Goal: Information Seeking & Learning: Learn about a topic

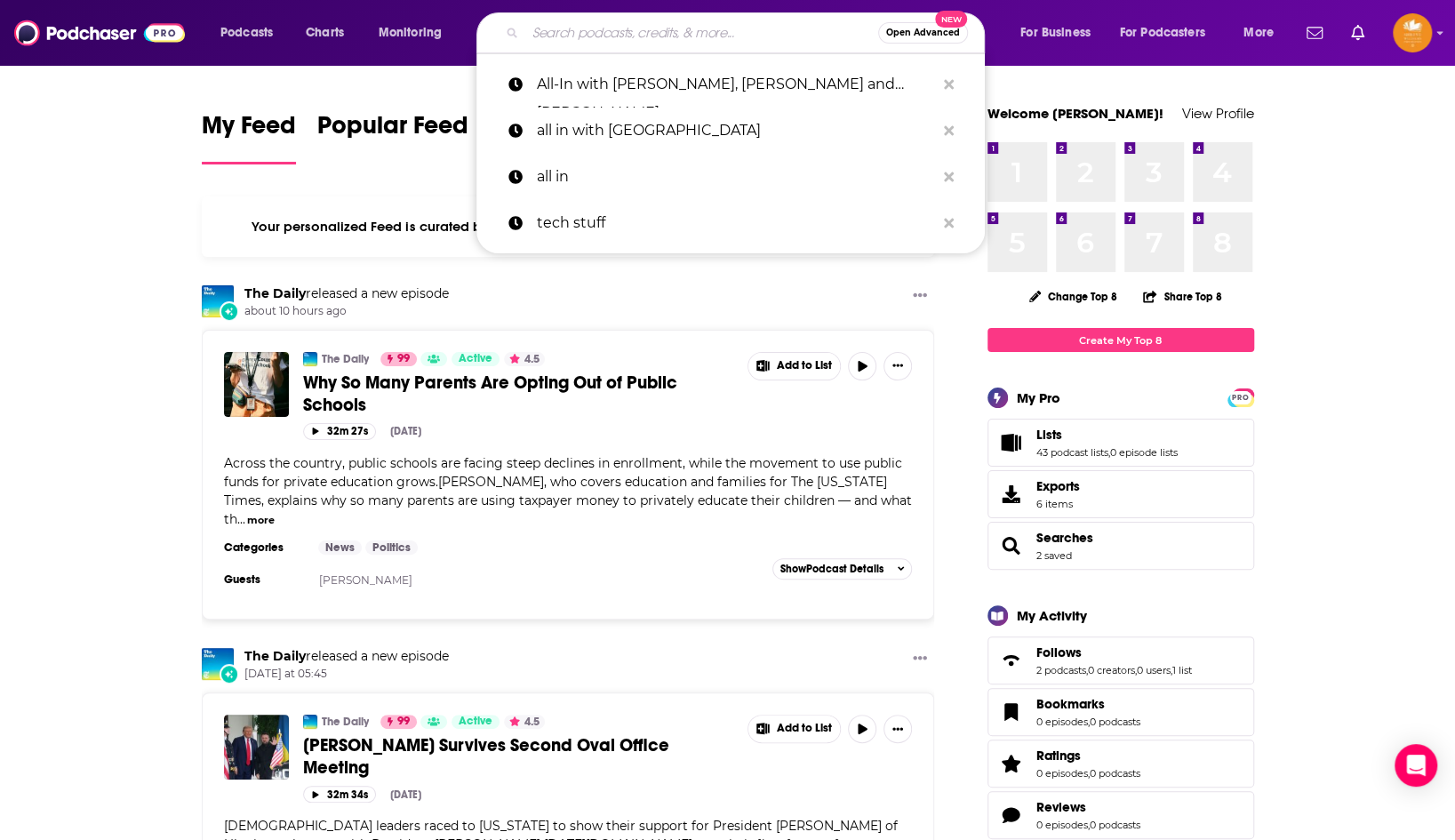
click at [709, 25] on input "Search podcasts, credits, & more..." at bounding box center [701, 32] width 353 height 29
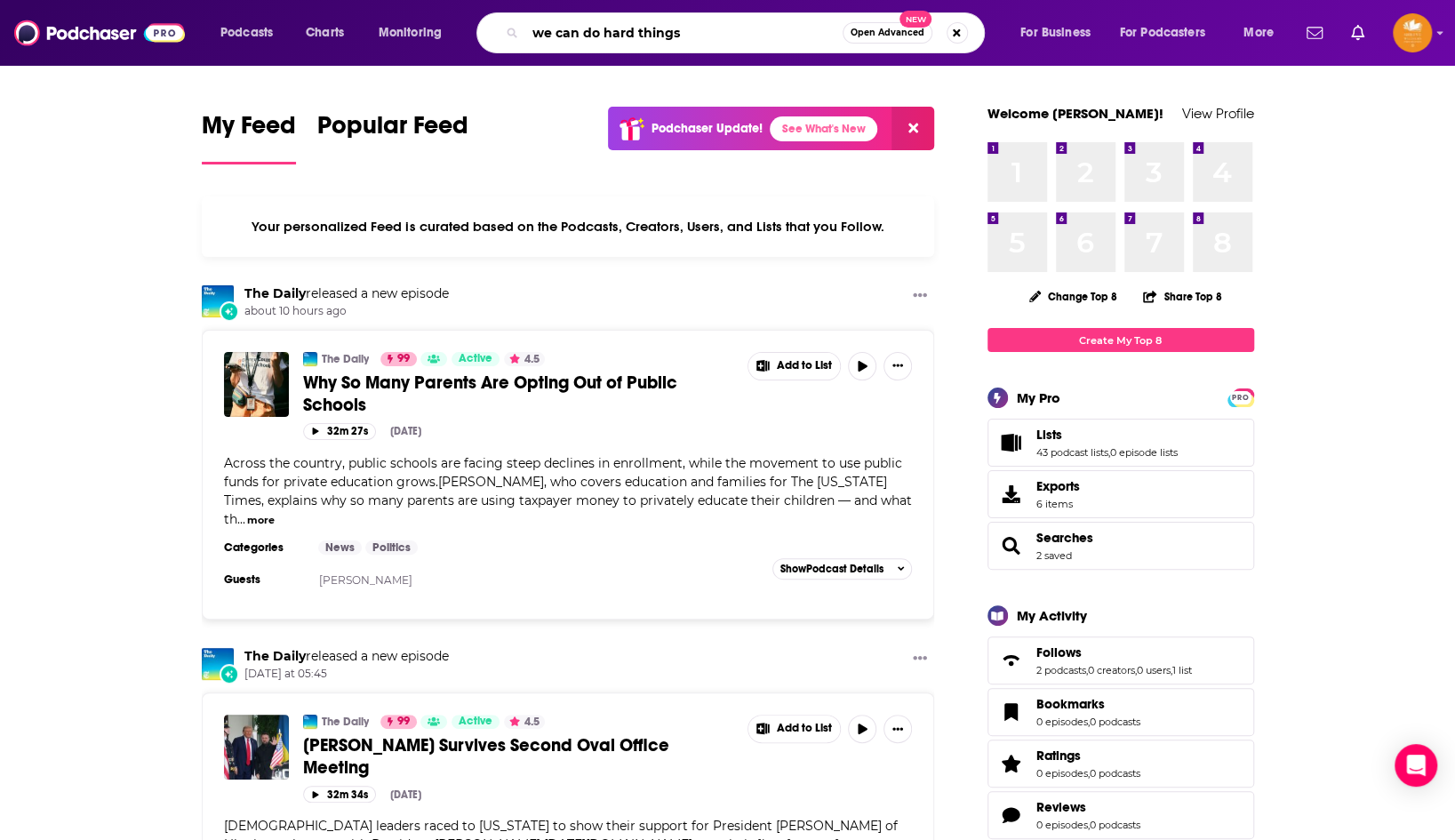
type input "we can do hard things"
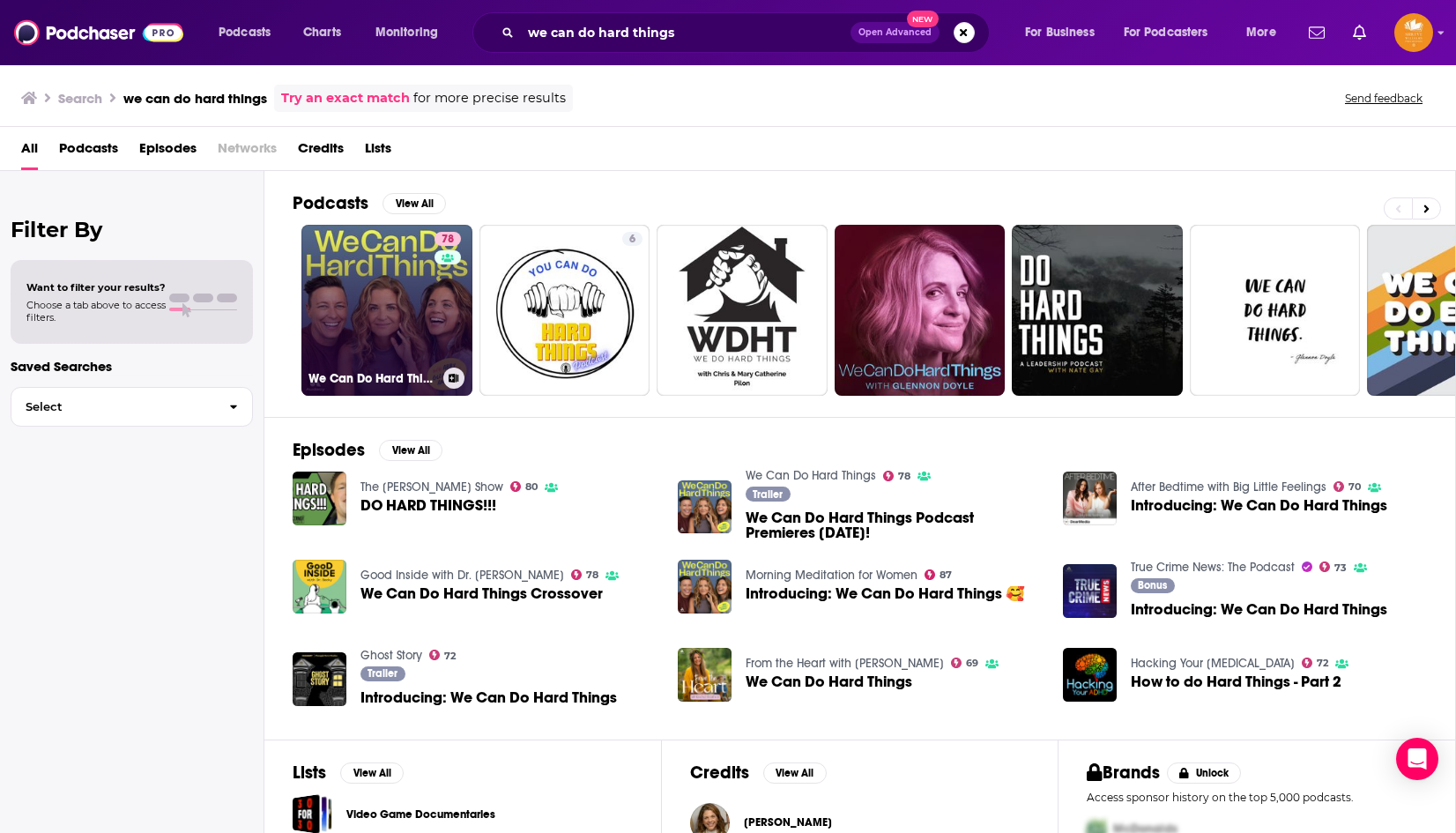
click at [385, 312] on link "78 We Can Do Hard Things" at bounding box center [386, 310] width 171 height 171
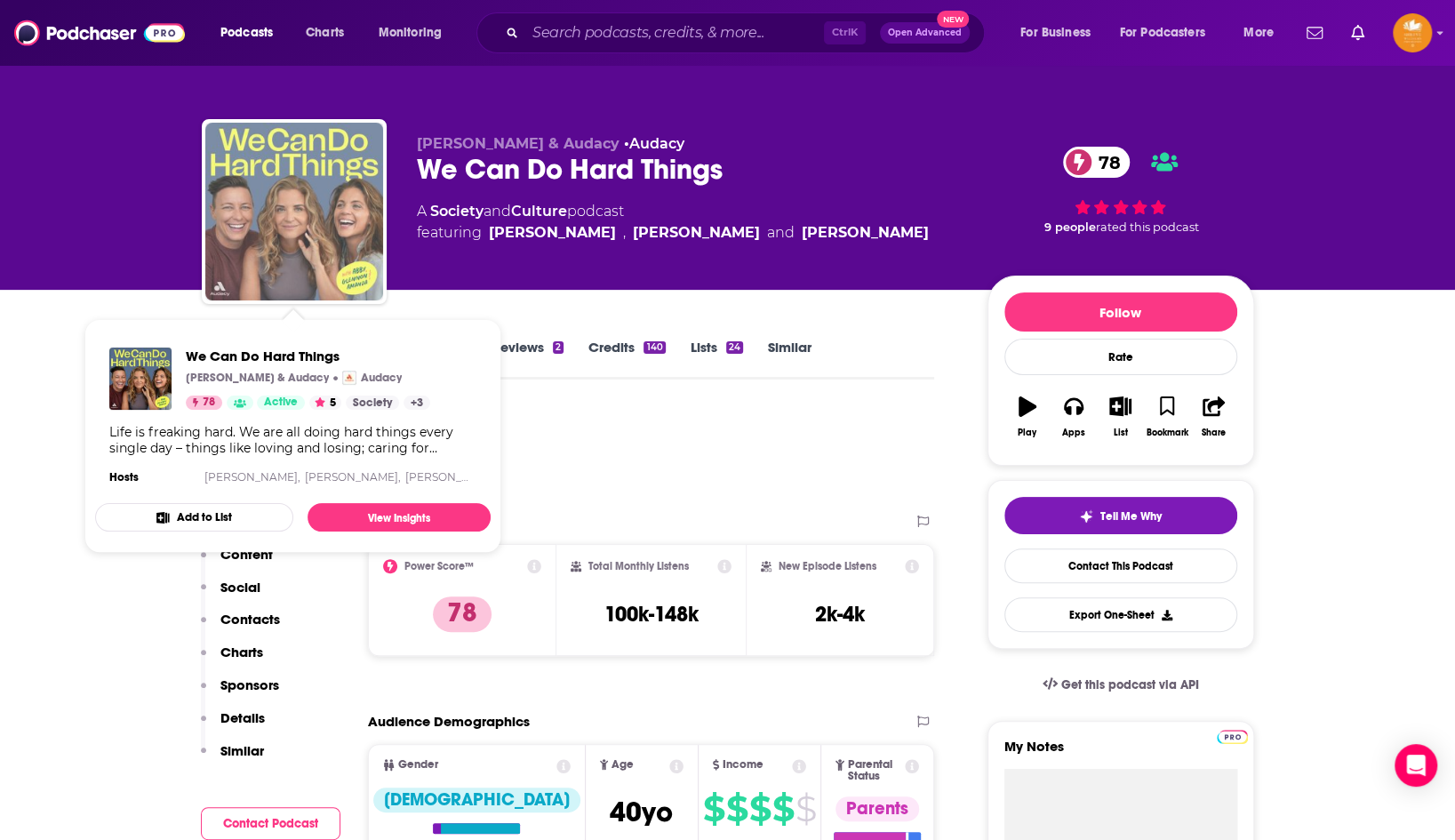
click at [290, 197] on img "We Can Do Hard Things" at bounding box center [295, 211] width 178 height 178
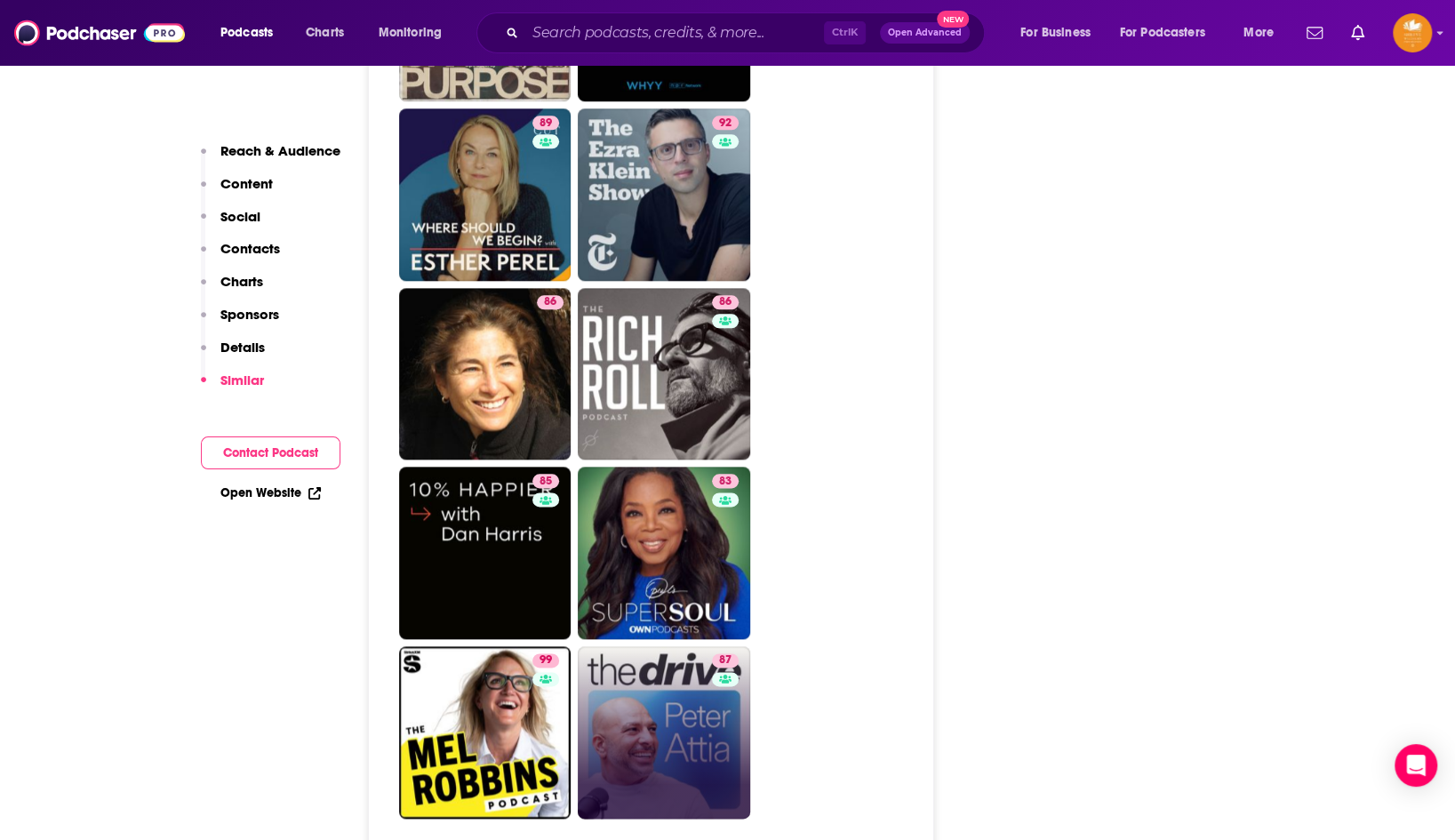
scroll to position [5156, 0]
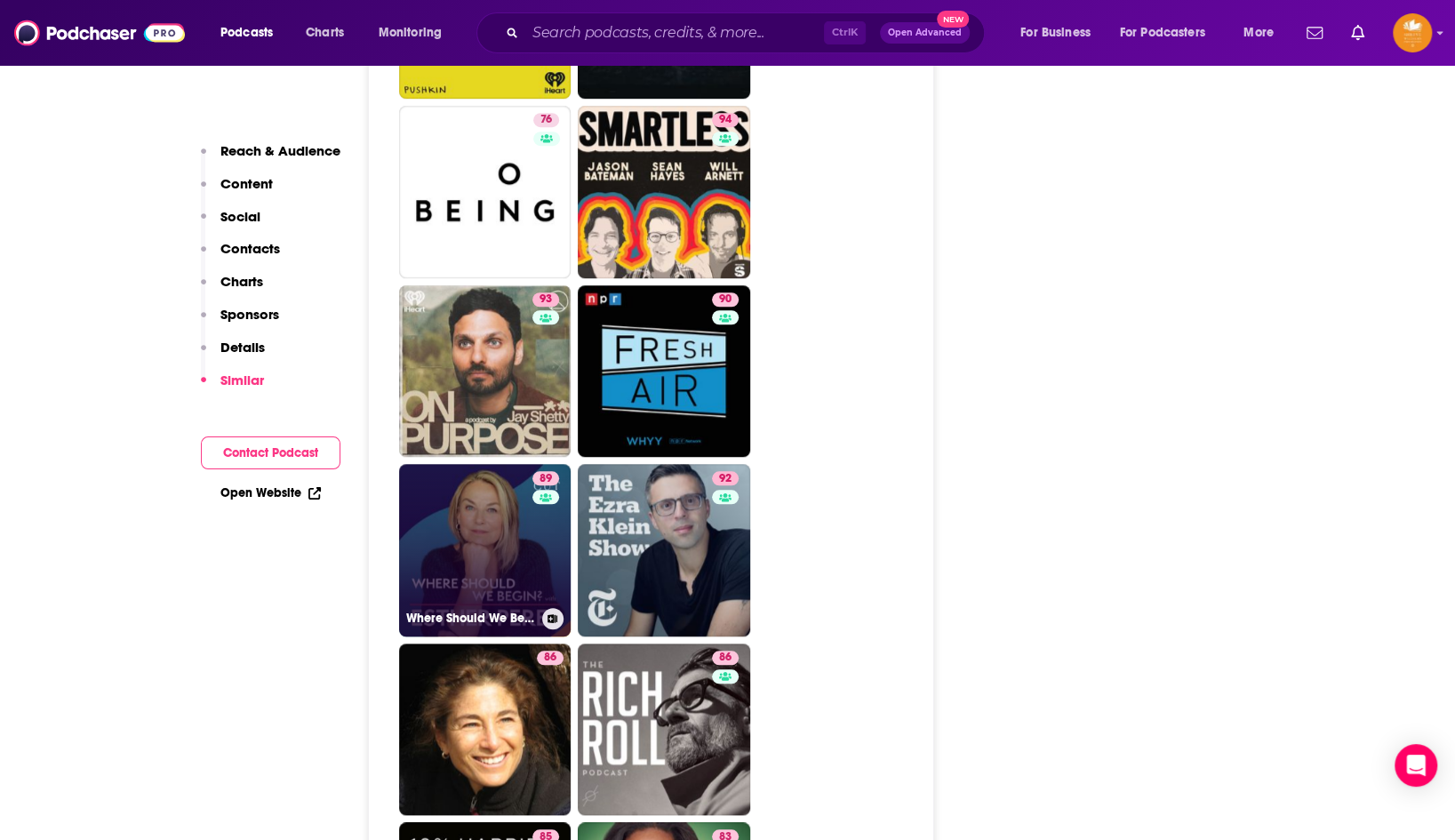
click at [477, 464] on link "89 Where Should We Begin? with [PERSON_NAME]" at bounding box center [485, 550] width 172 height 172
type input "[URL][DOMAIN_NAME]"
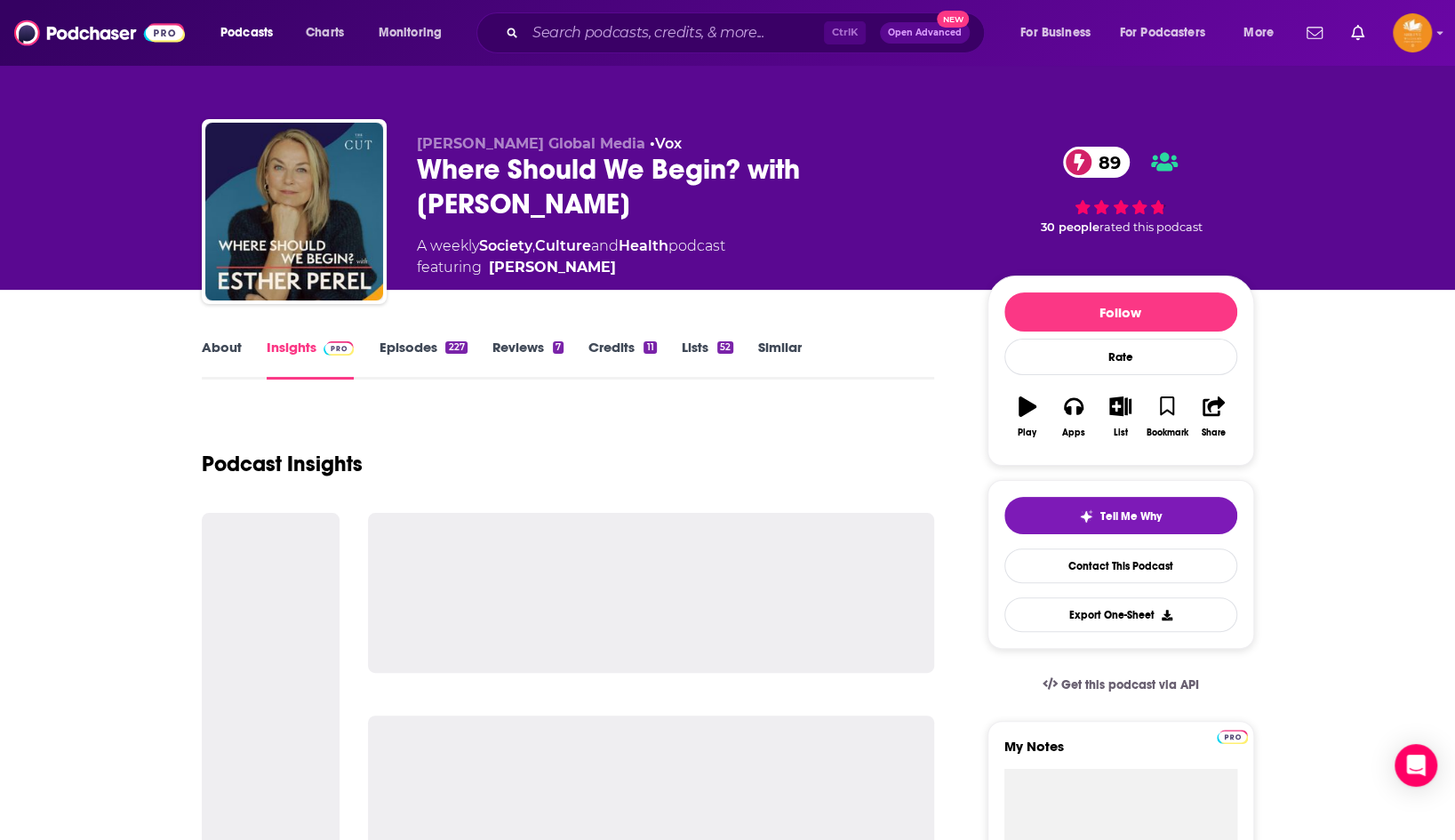
click at [207, 342] on link "About" at bounding box center [221, 359] width 40 height 41
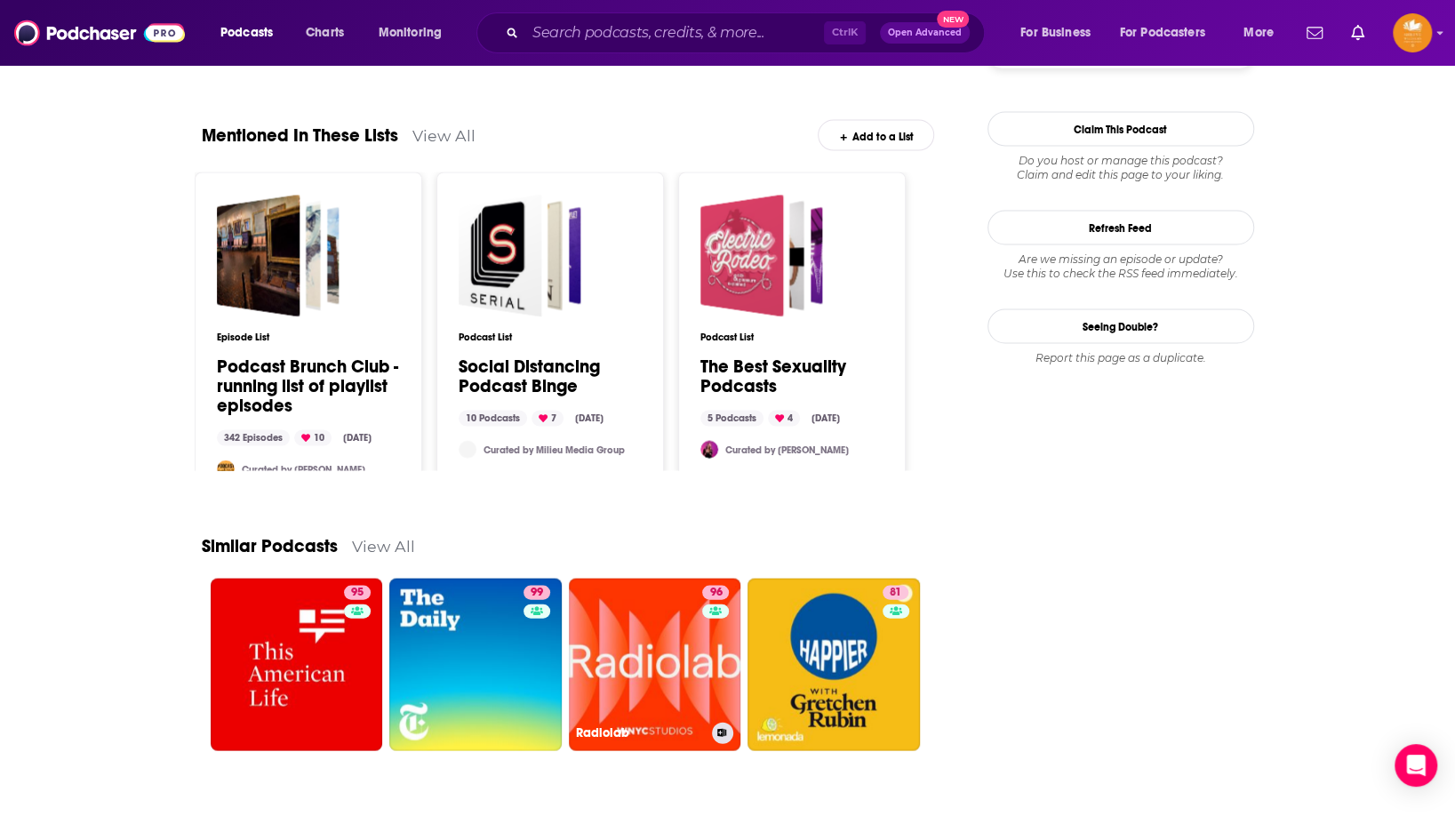
scroll to position [2187, 0]
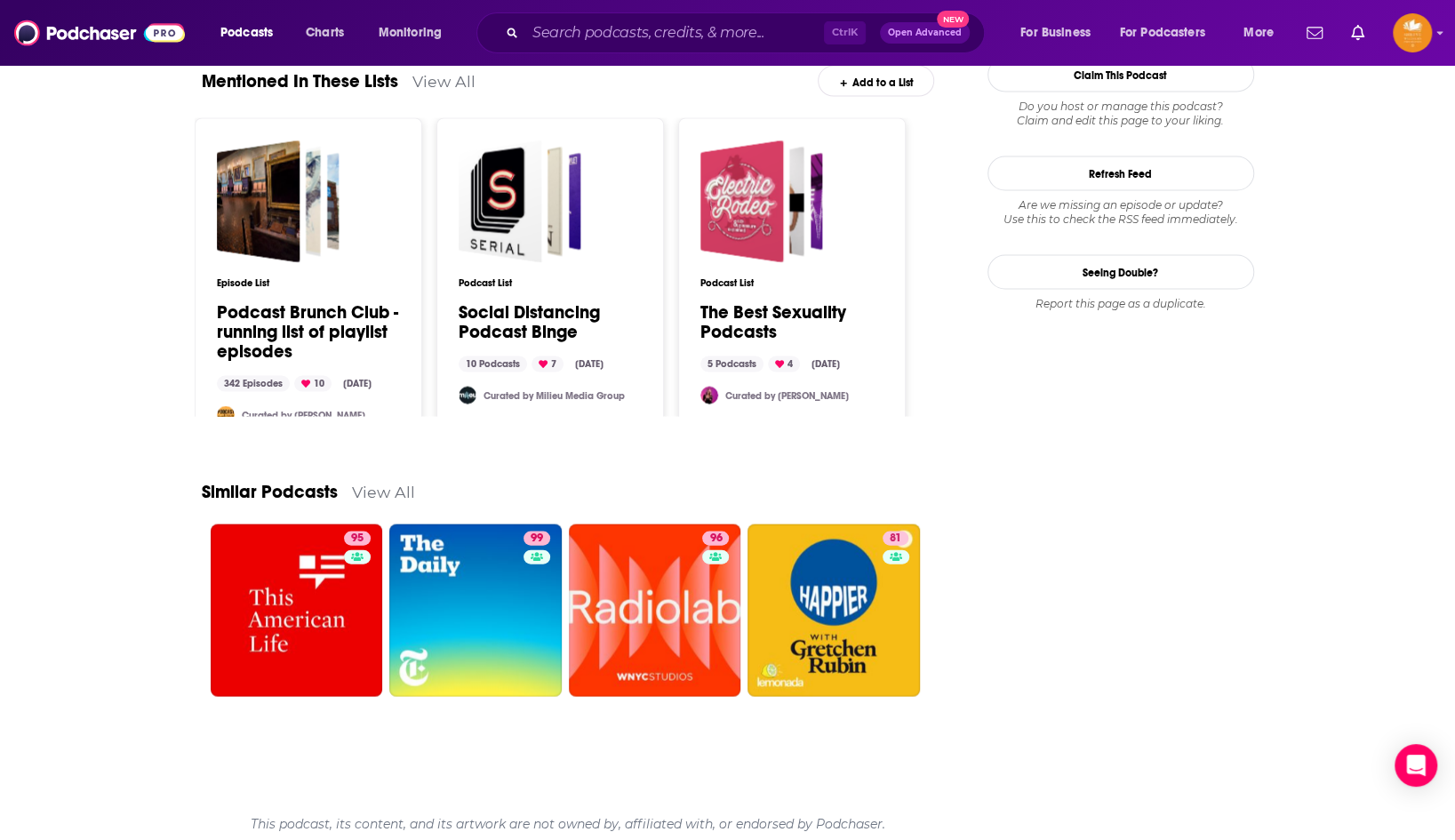
drag, startPoint x: 388, startPoint y: 483, endPoint x: 872, endPoint y: 270, distance: 528.8
click at [388, 483] on link "View All" at bounding box center [383, 492] width 63 height 19
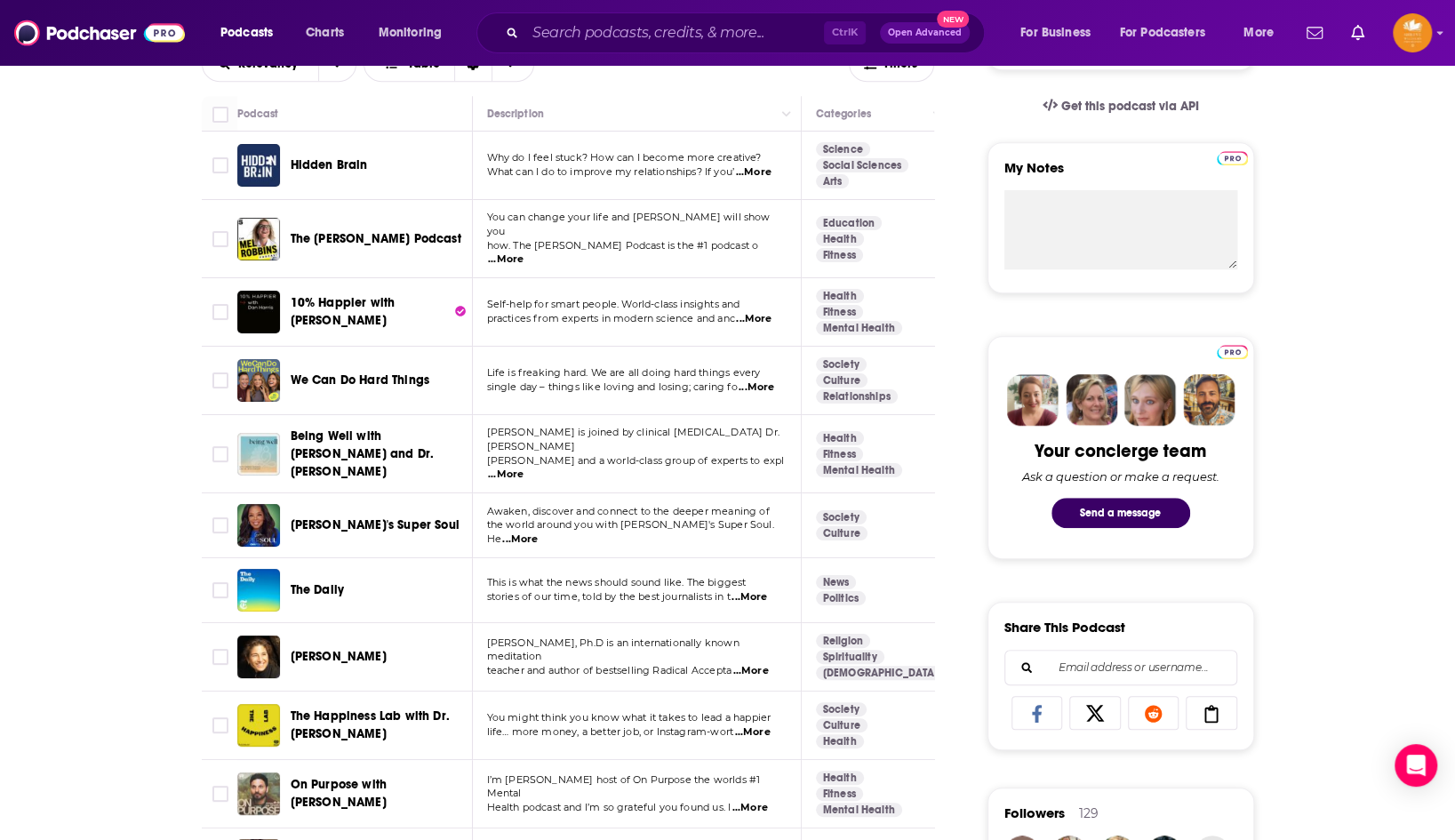
scroll to position [514, 0]
